Goal: Task Accomplishment & Management: Manage account settings

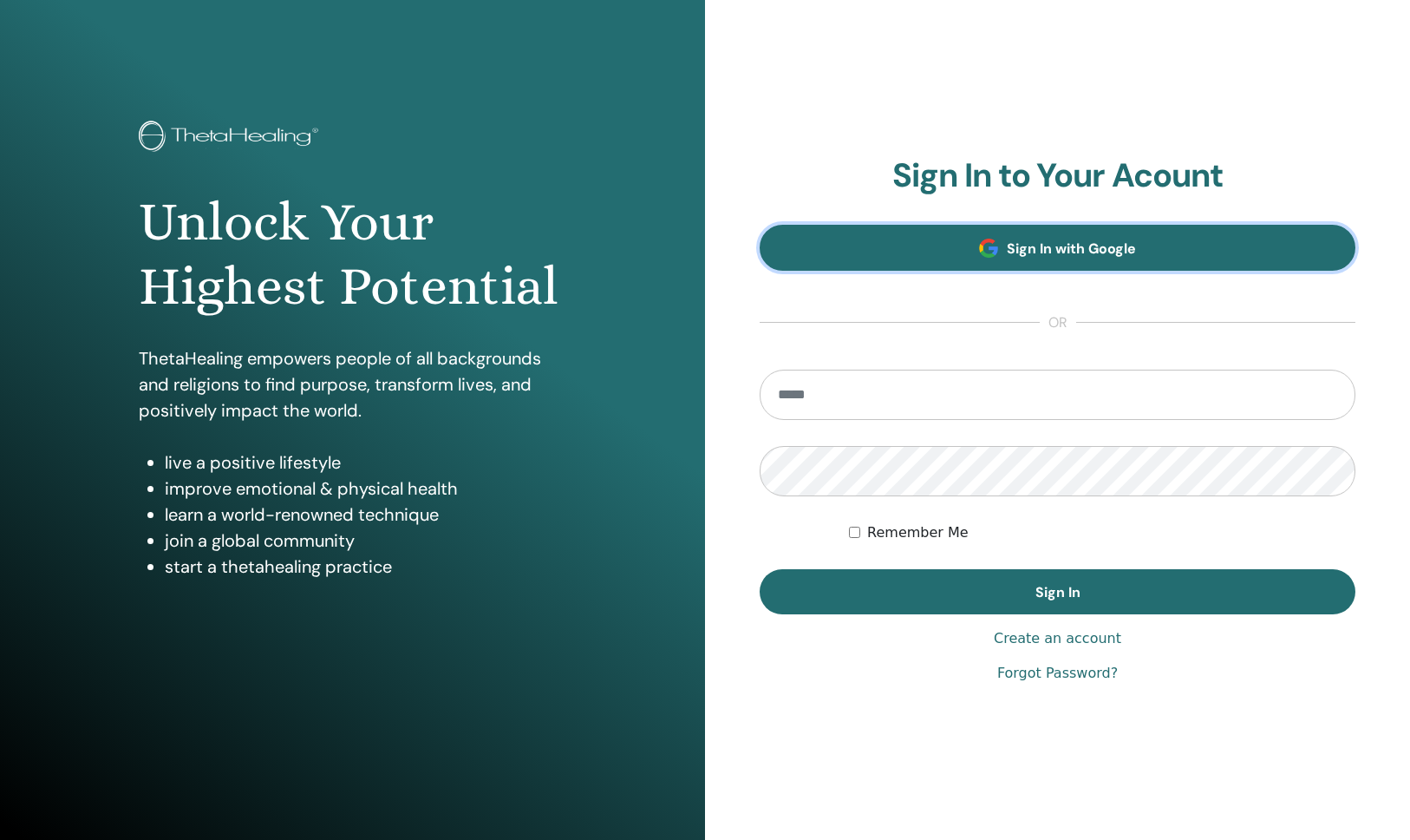
click at [970, 251] on link "Sign In with Google" at bounding box center [1058, 247] width 596 height 46
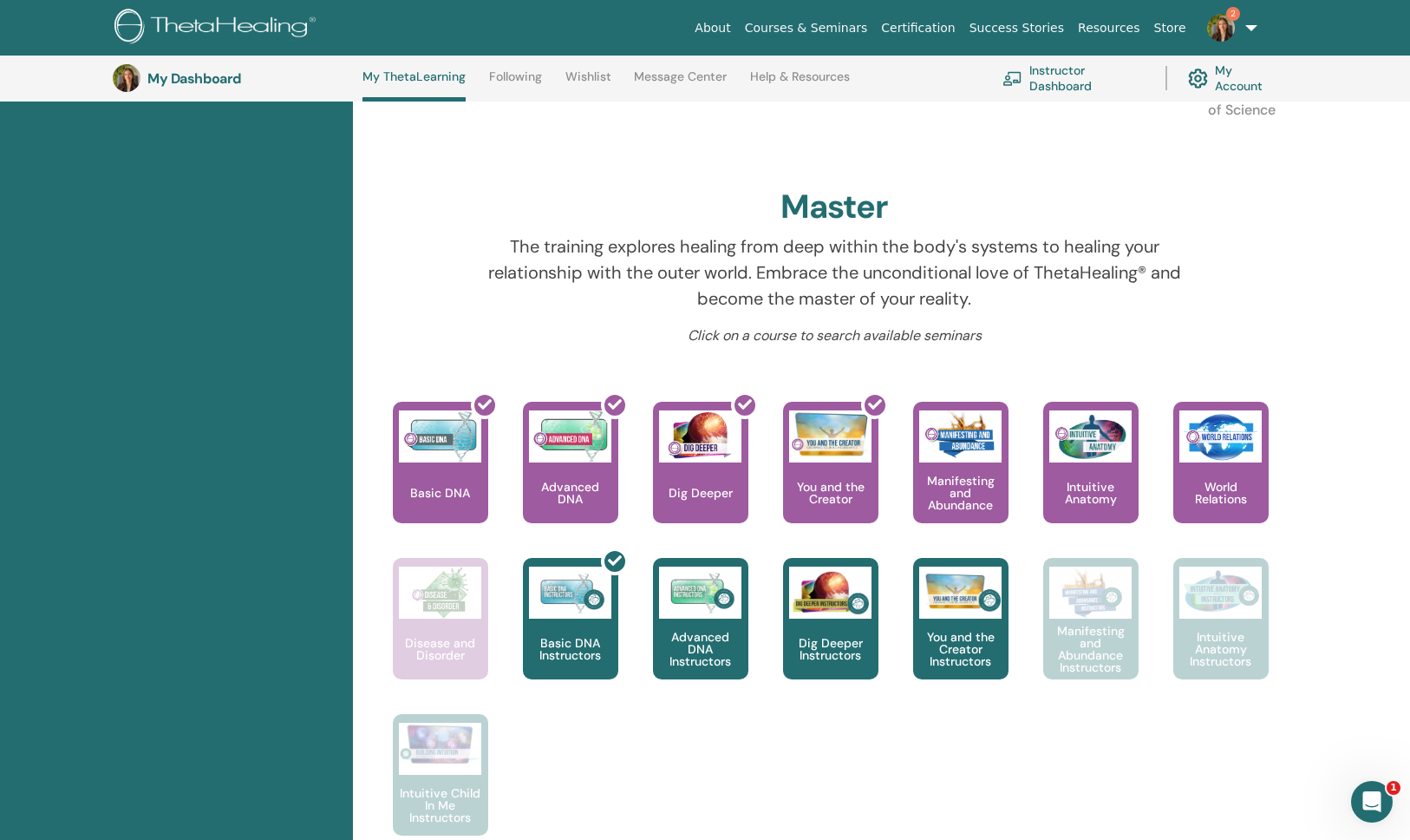
scroll to position [306, 0]
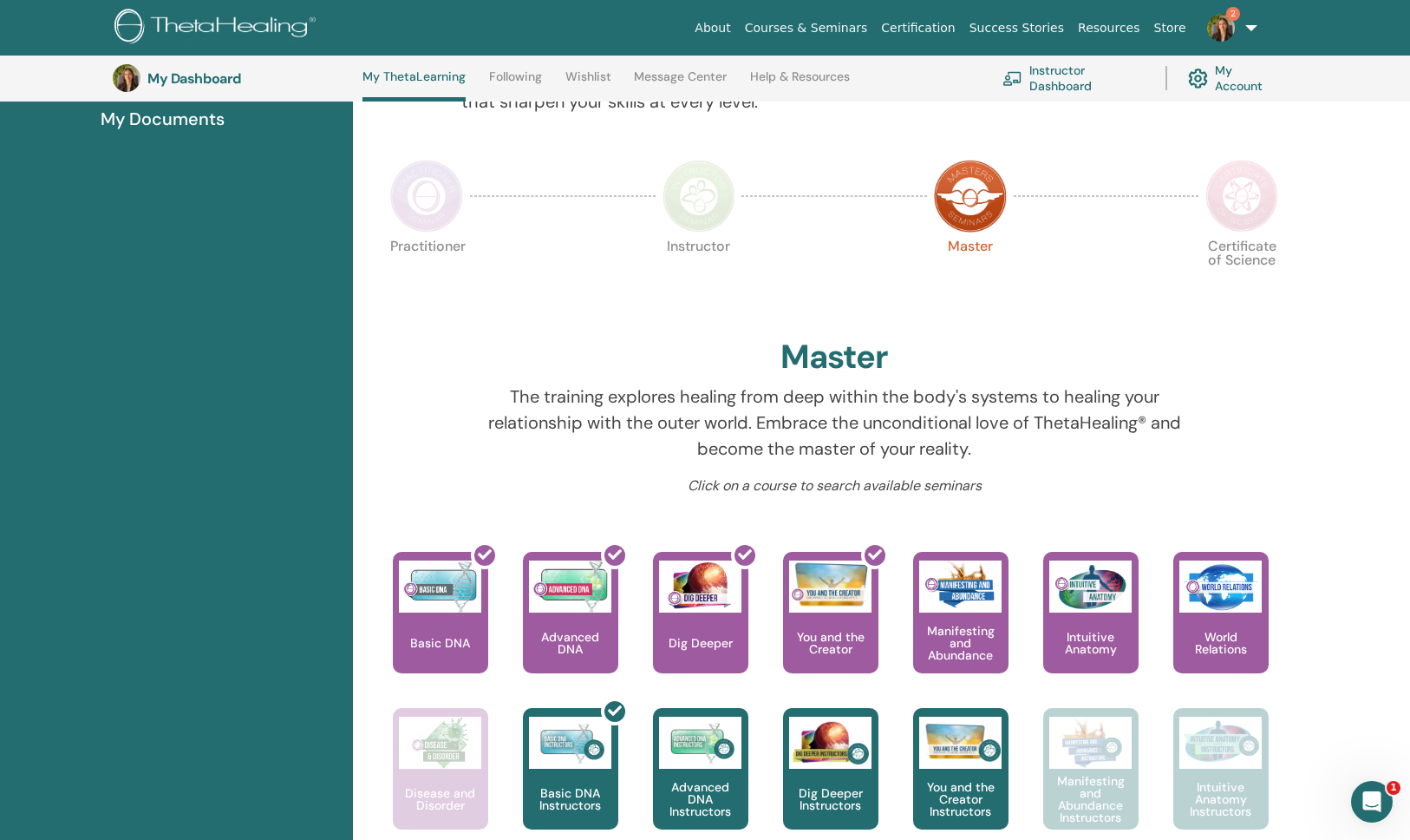
click at [1264, 194] on img at bounding box center [1242, 196] width 73 height 73
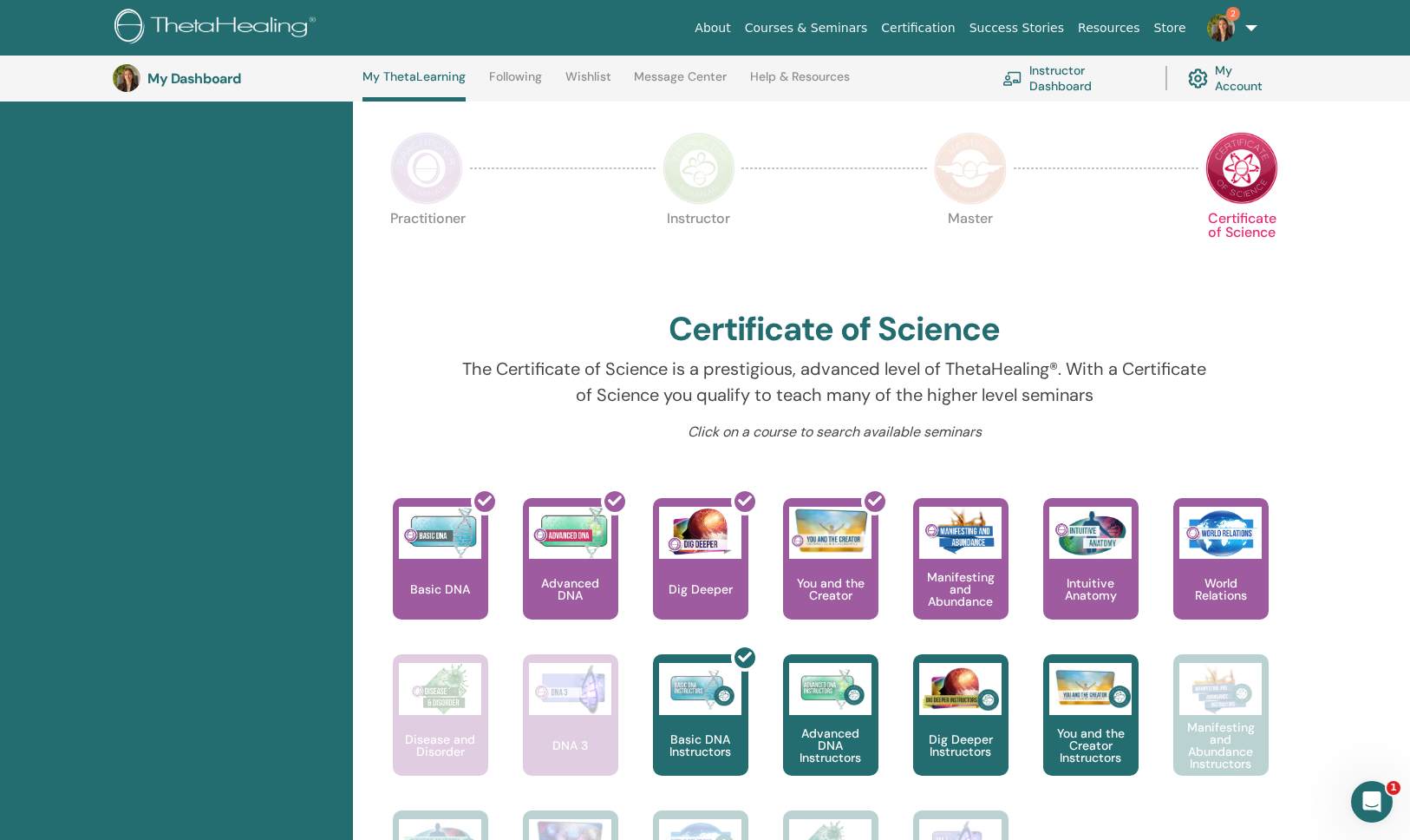
scroll to position [304, 0]
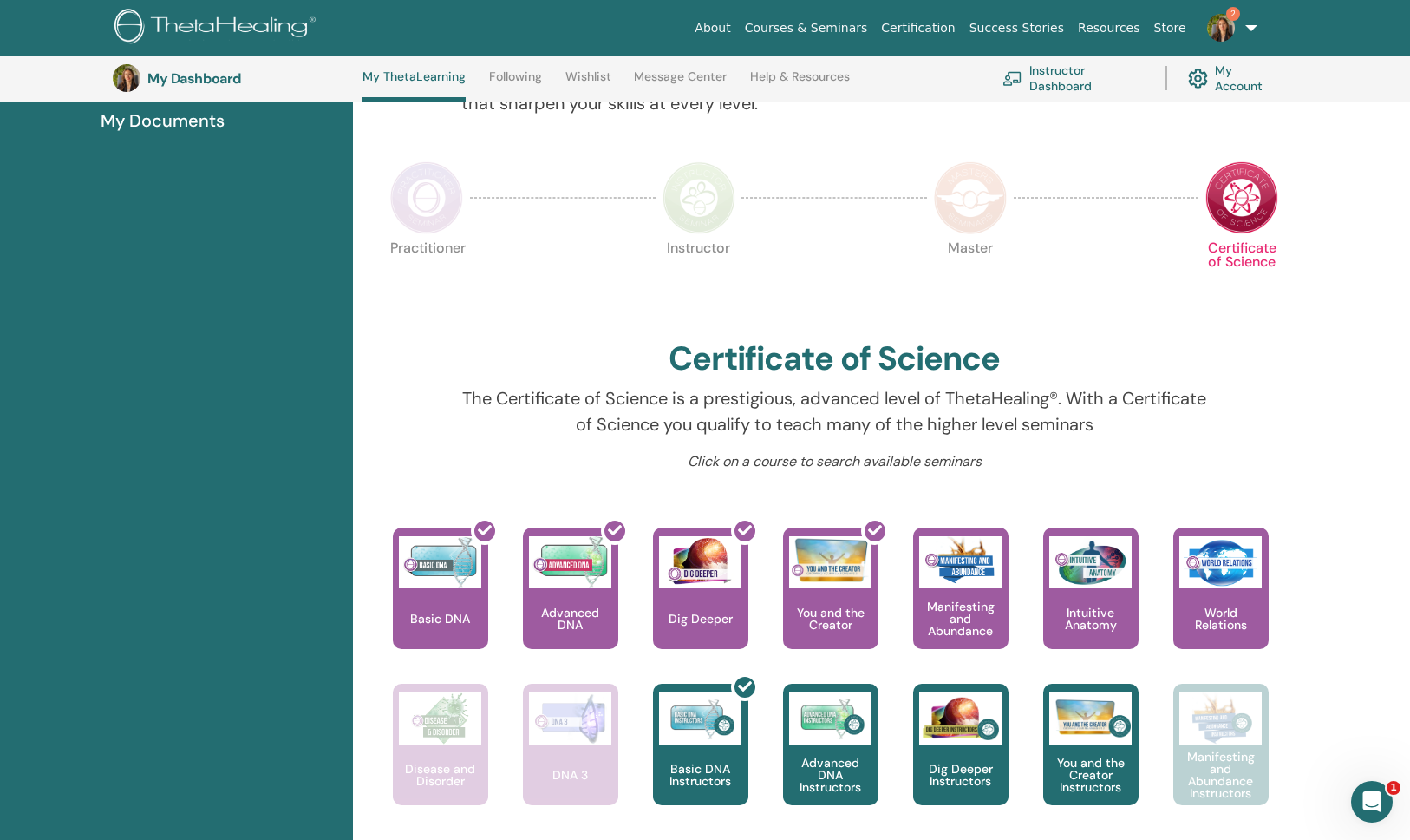
click at [693, 211] on img at bounding box center [698, 198] width 73 height 73
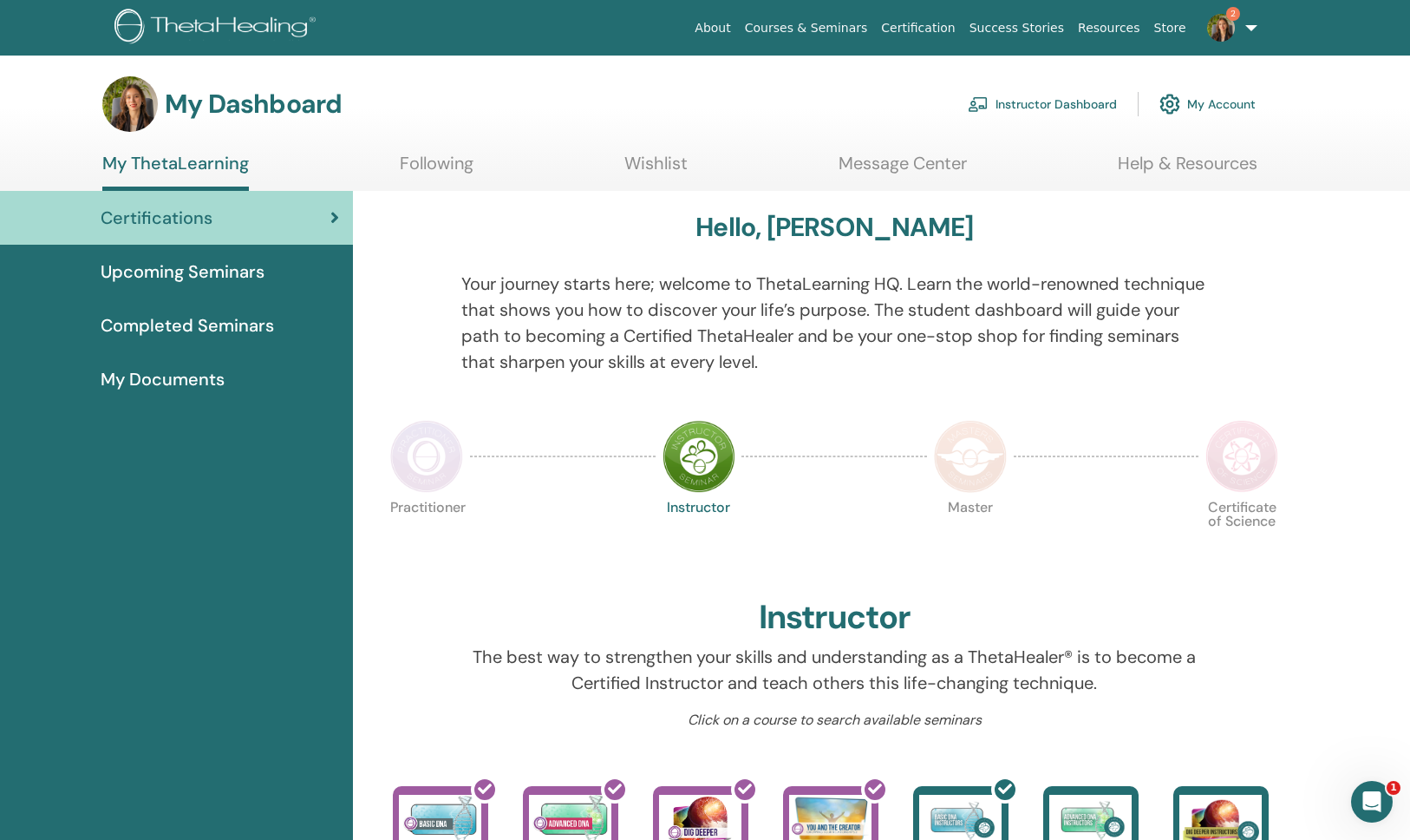
click at [1078, 105] on link "Instructor Dashboard" at bounding box center [1042, 104] width 149 height 38
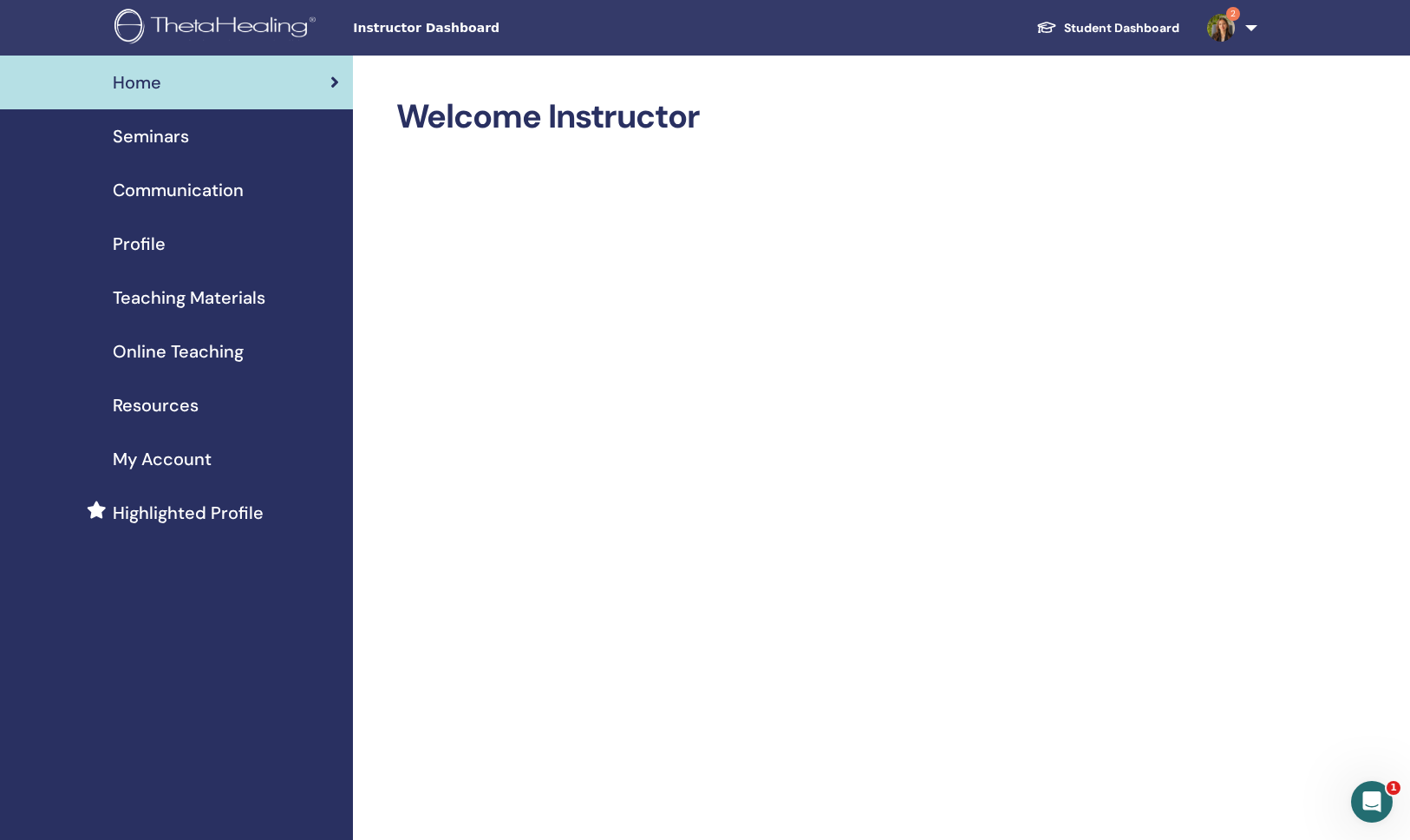
click at [142, 129] on span "Seminars" at bounding box center [151, 136] width 76 height 26
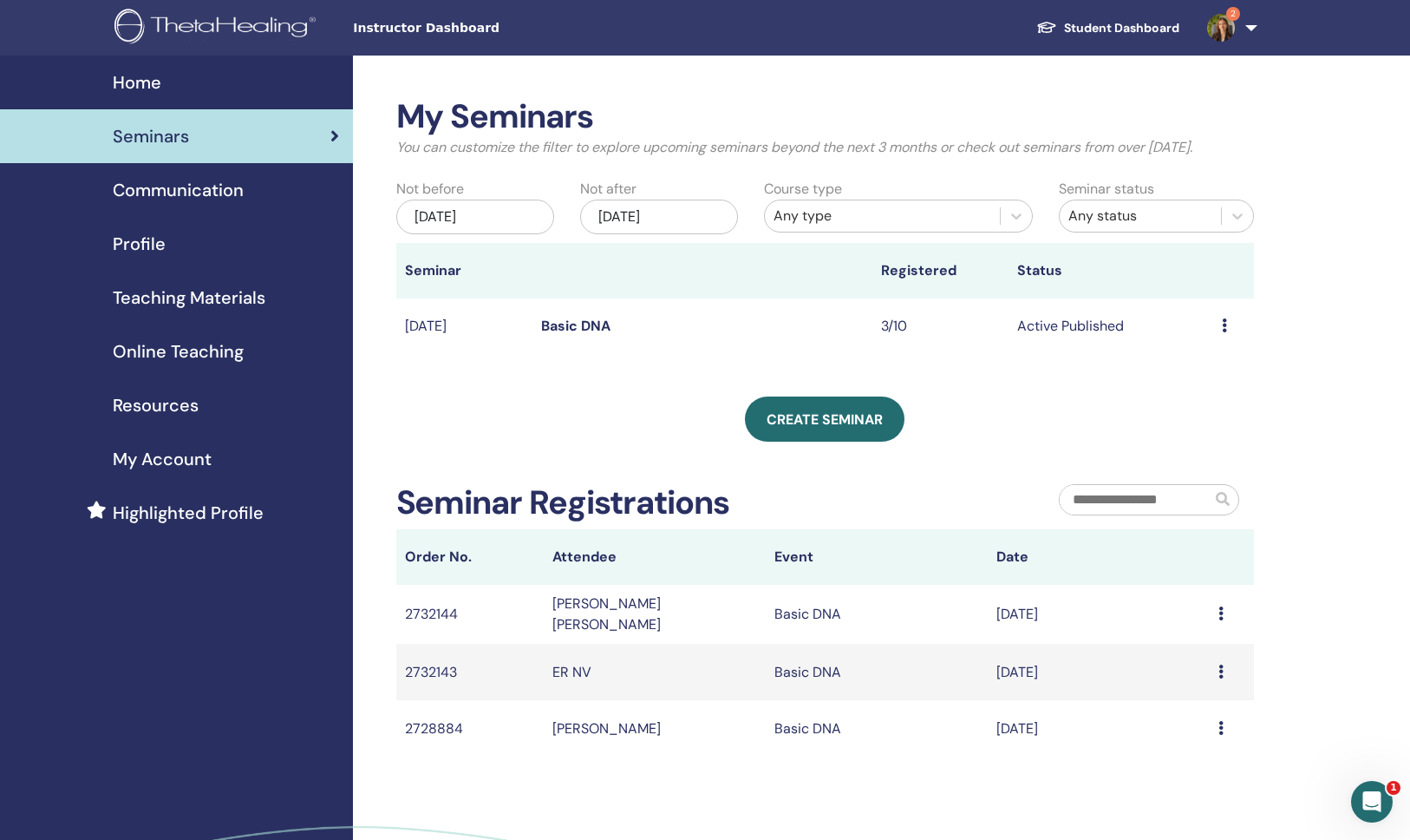
click at [1222, 325] on icon at bounding box center [1224, 325] width 5 height 14
click at [1187, 388] on link "Attendees" at bounding box center [1199, 391] width 66 height 18
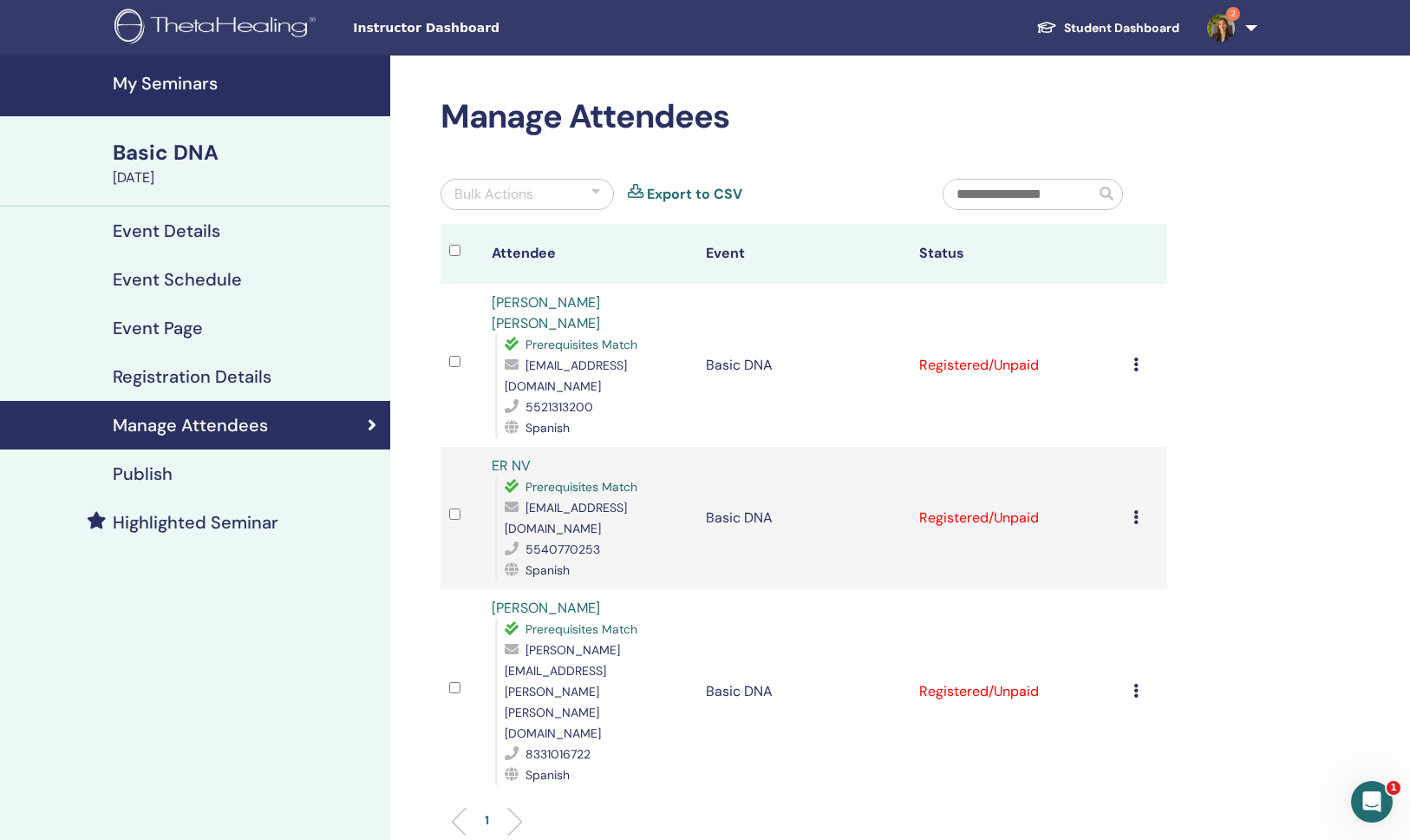
click at [1136, 510] on icon at bounding box center [1135, 517] width 5 height 14
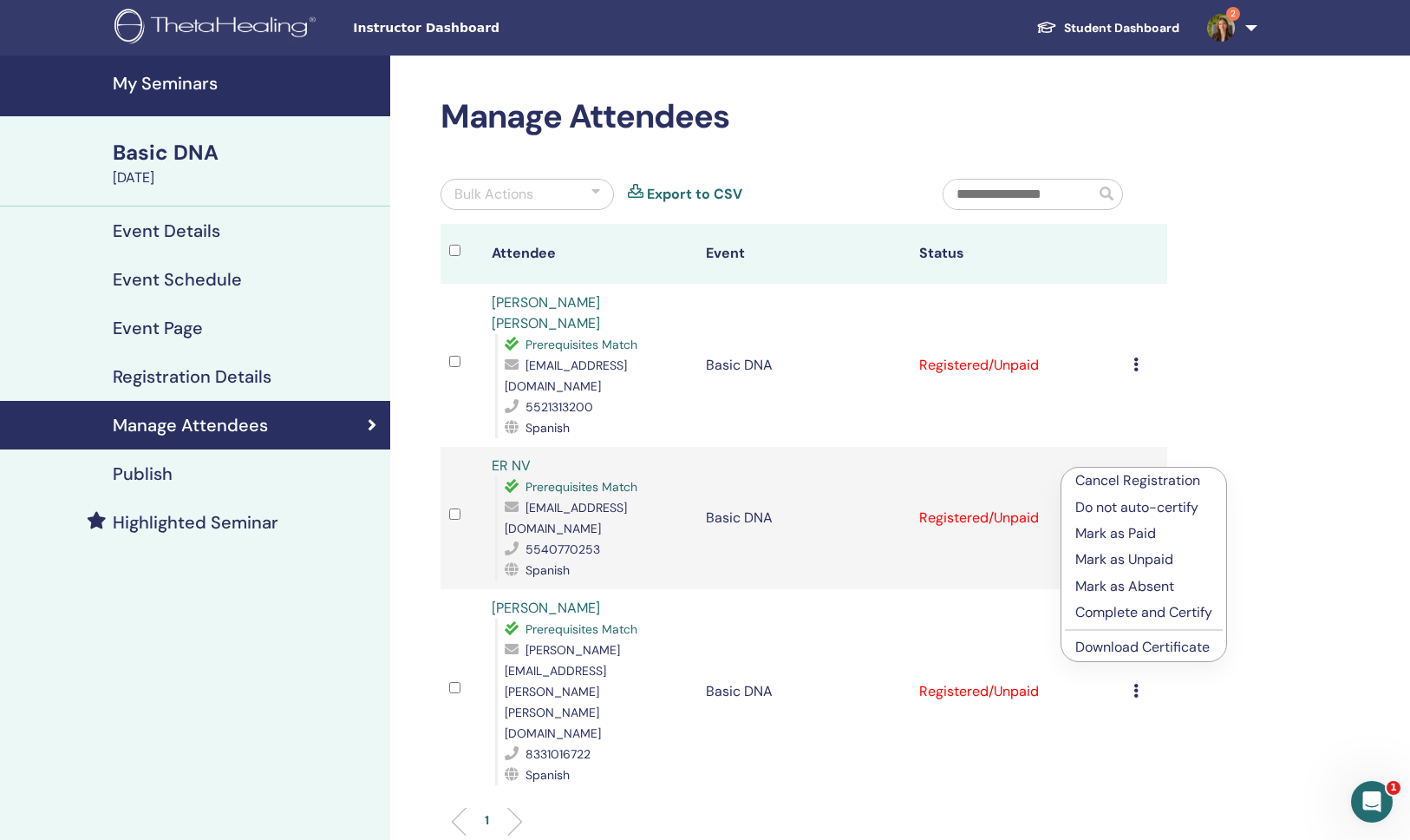
click at [1123, 532] on p "Mark as Paid" at bounding box center [1144, 534] width 137 height 21
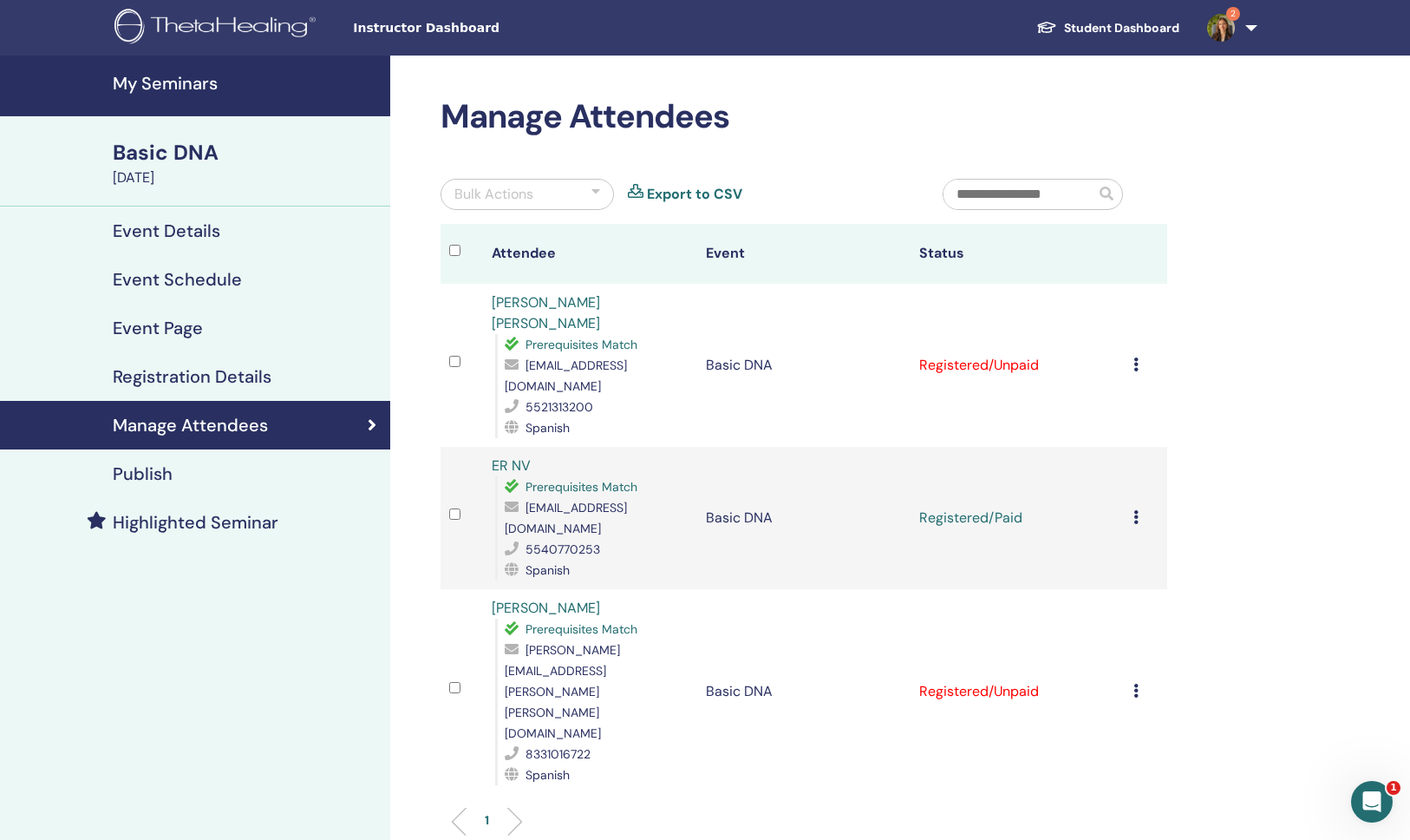
click at [1136, 683] on icon at bounding box center [1135, 690] width 5 height 14
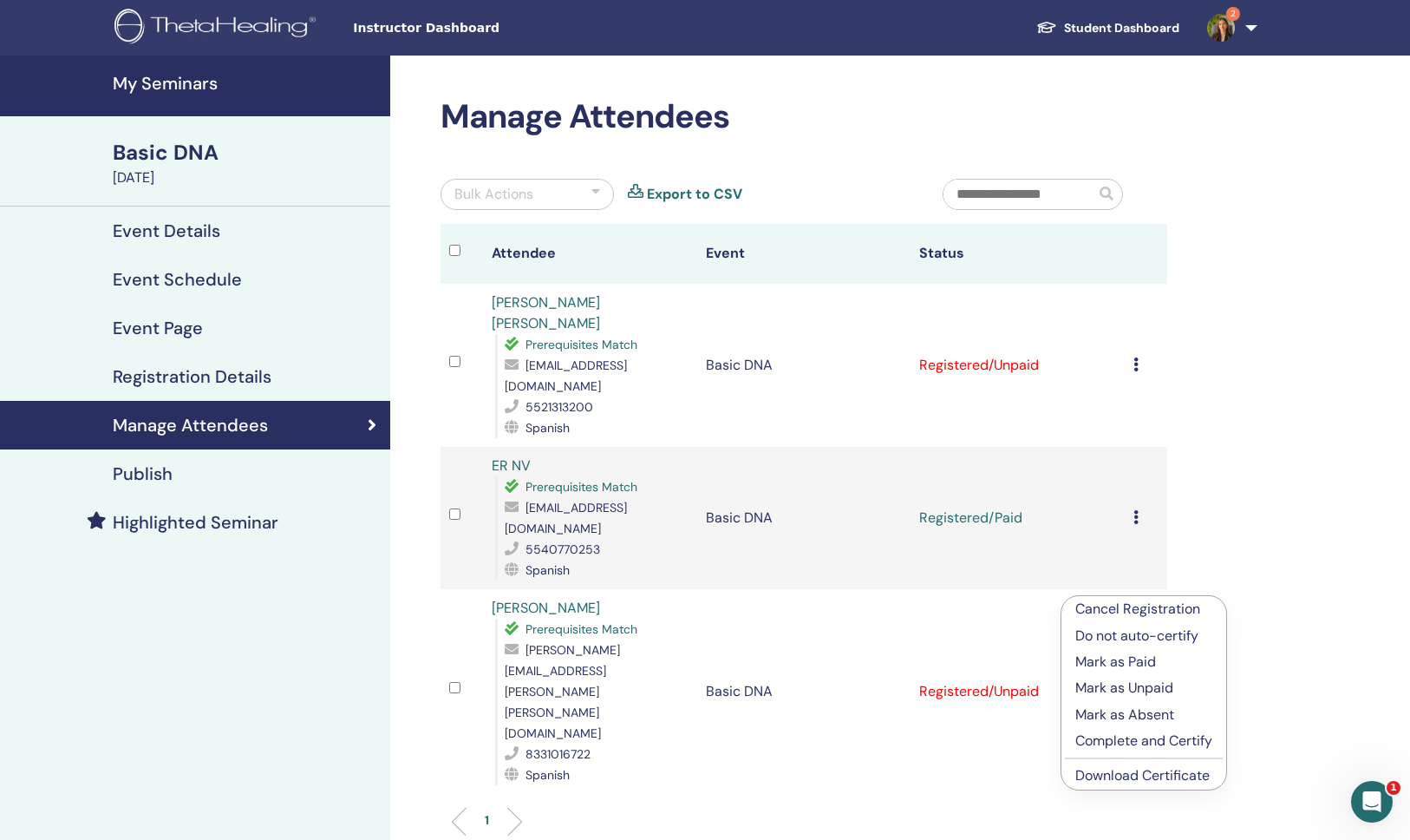
click at [1127, 661] on p "Mark as Paid" at bounding box center [1144, 662] width 137 height 21
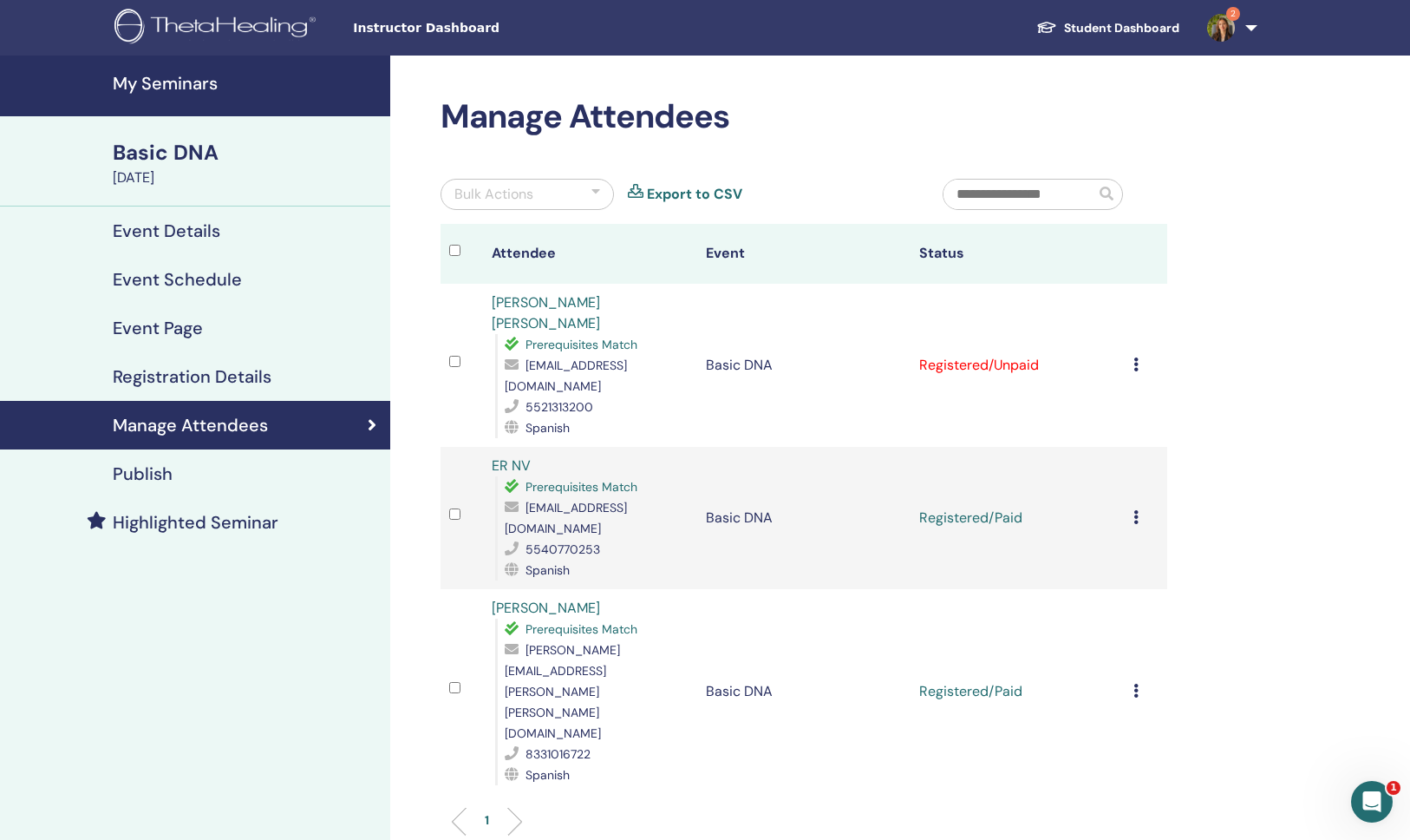
click at [1138, 683] on icon at bounding box center [1135, 690] width 5 height 14
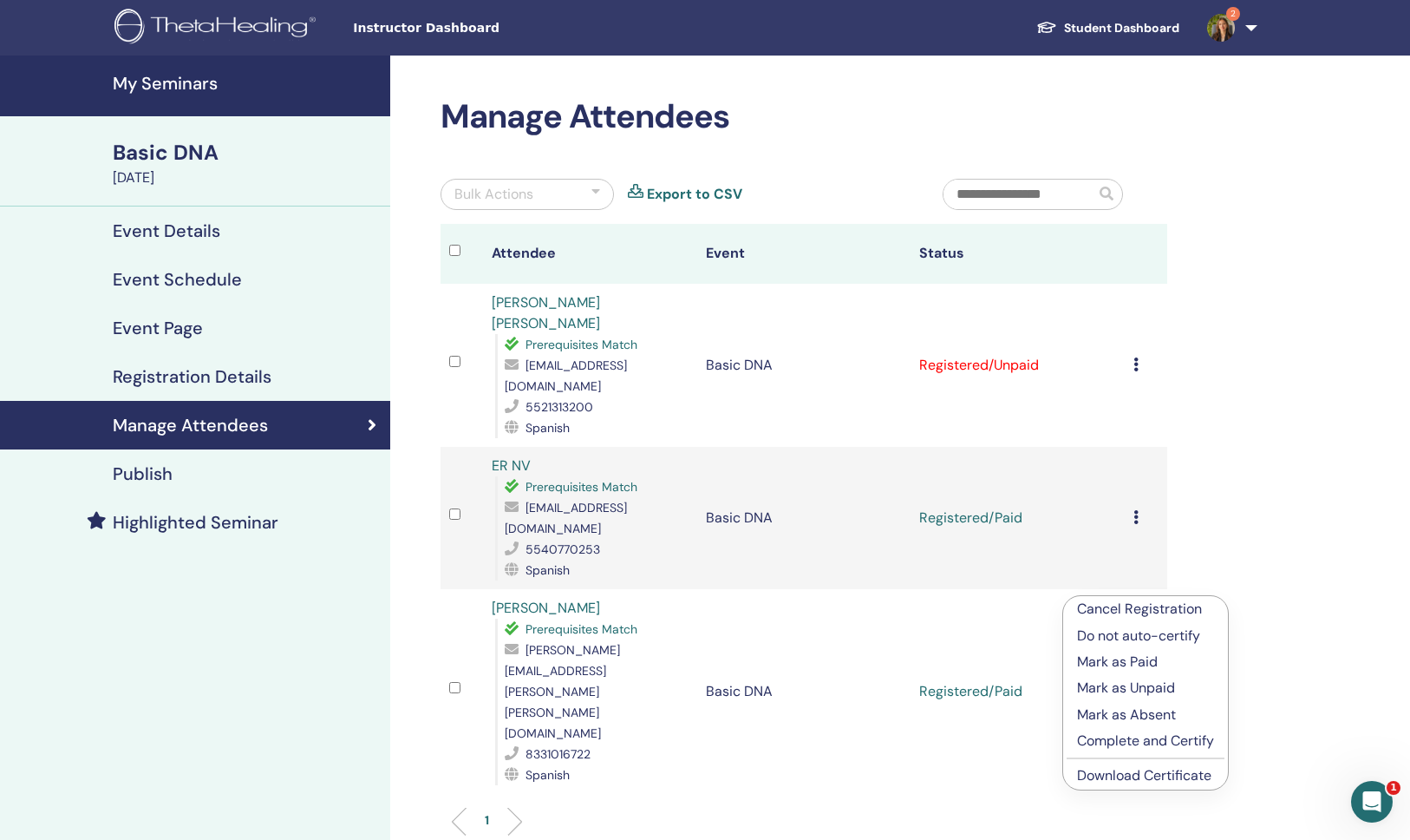
click at [1226, 532] on div "Manage Attendees Bulk Actions Export to CSV Attendee Event Status [PERSON_NAME]…" at bounding box center [861, 580] width 941 height 1050
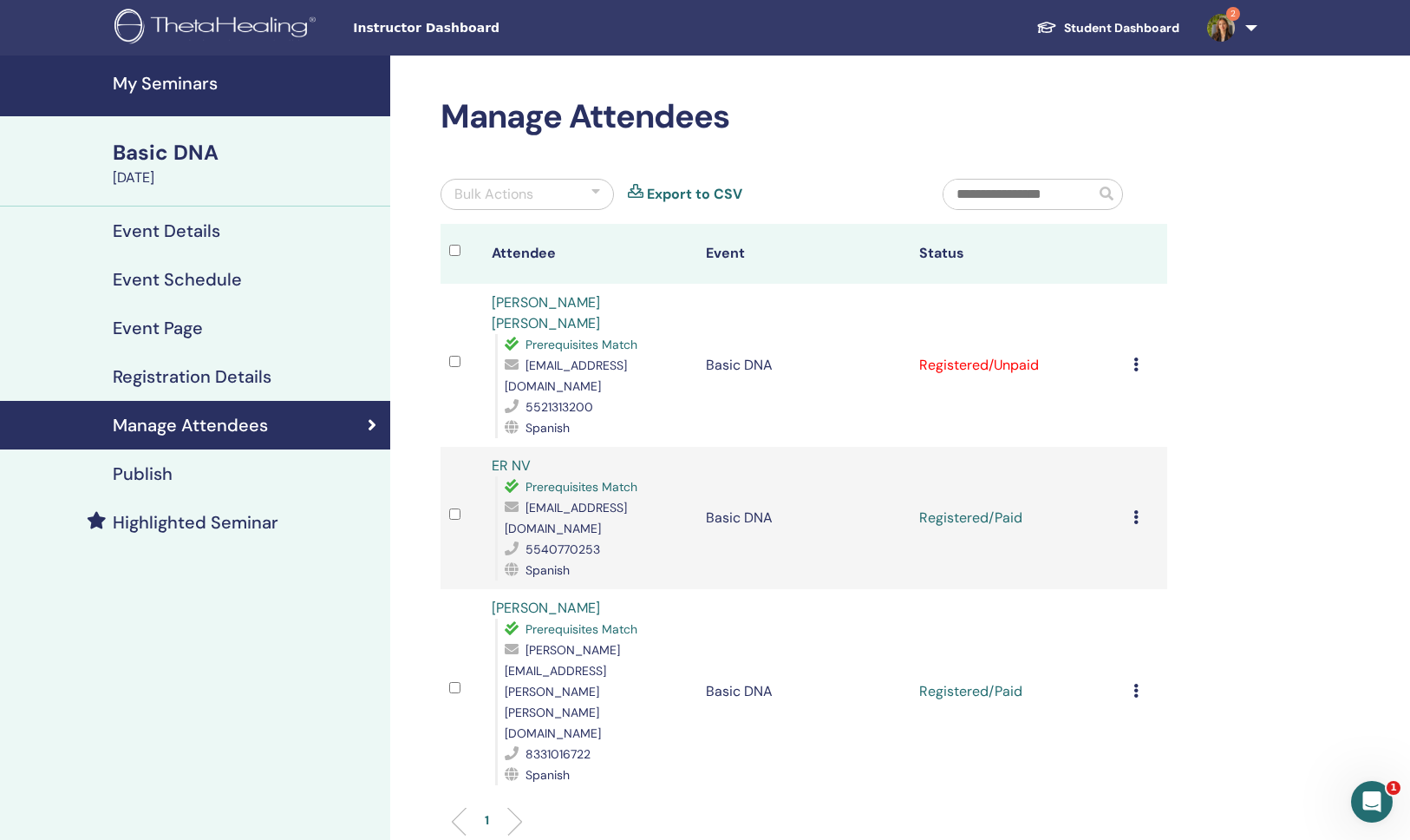
click at [513, 456] on link "ER NV" at bounding box center [511, 465] width 39 height 18
click at [1134, 510] on icon at bounding box center [1135, 517] width 5 height 14
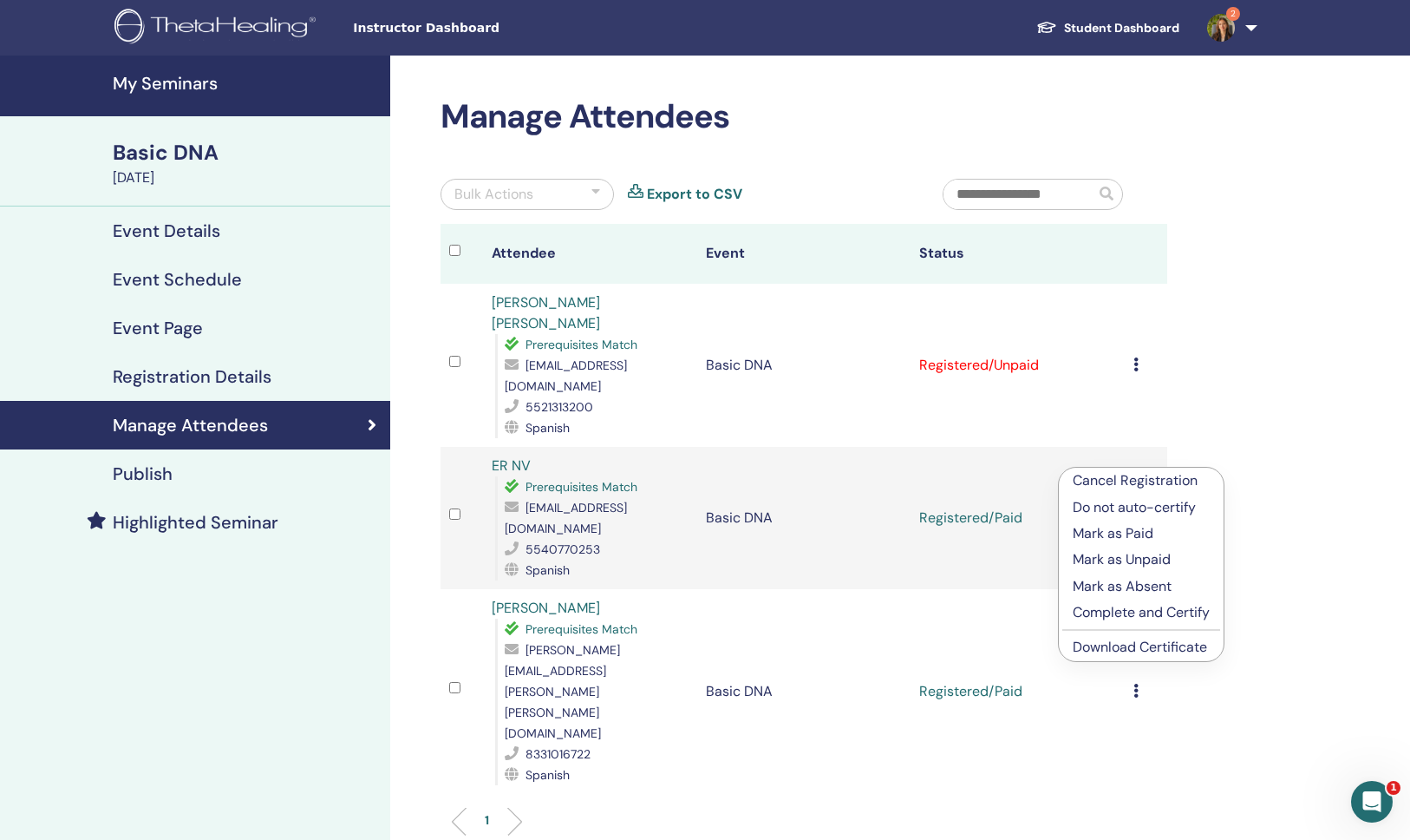
click at [1233, 452] on div "Manage Attendees Bulk Actions Export to CSV Attendee Event Status María Fernand…" at bounding box center [861, 580] width 941 height 1050
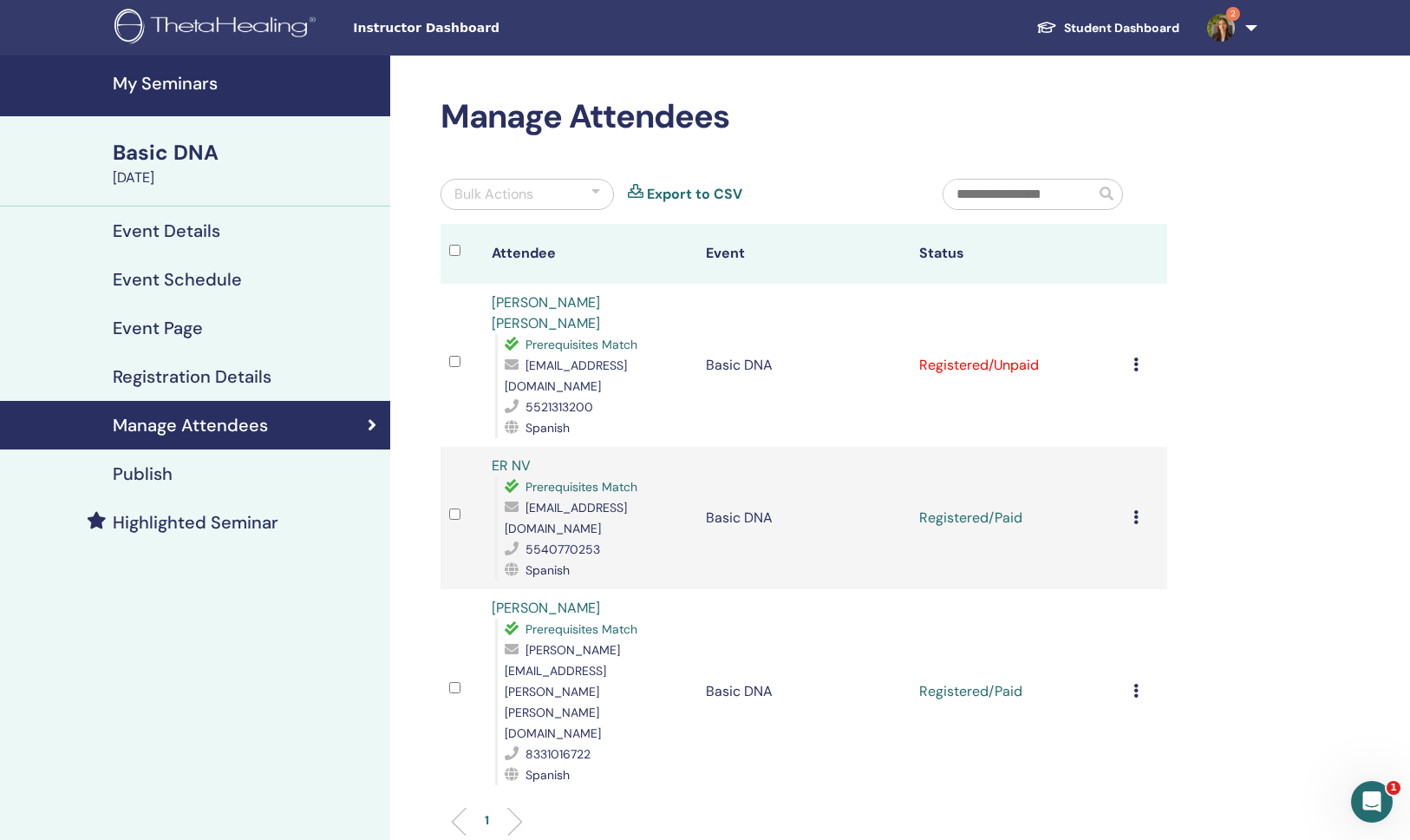
click at [553, 811] on ul "1" at bounding box center [804, 829] width 697 height 34
click at [1229, 26] on img at bounding box center [1221, 28] width 28 height 28
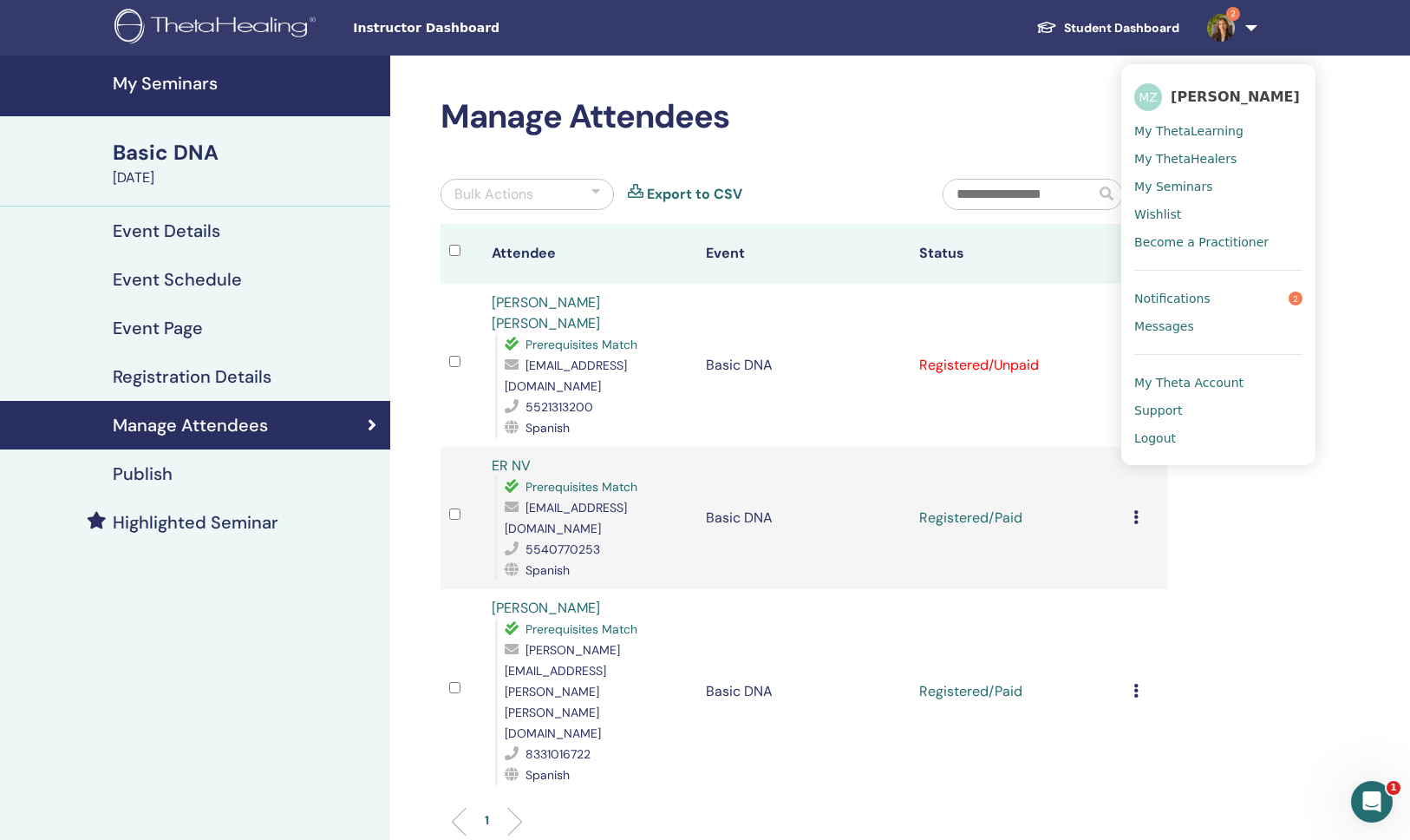
click at [1199, 303] on span "Notifications" at bounding box center [1172, 298] width 76 height 15
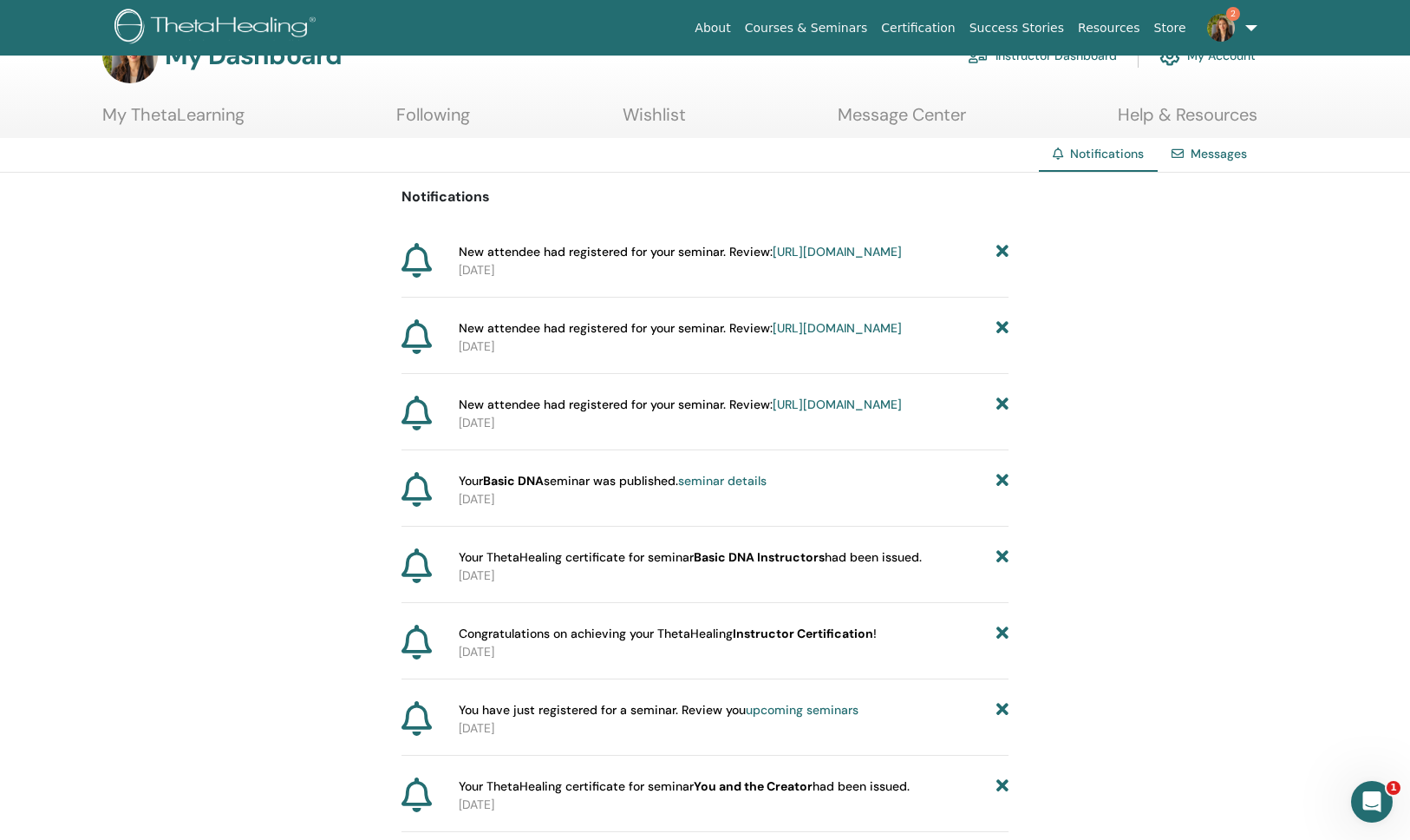
scroll to position [47, 0]
